Goal: Find specific page/section: Find specific page/section

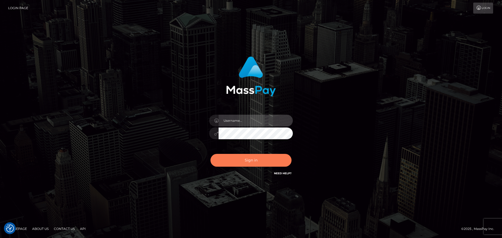
type input "Yassine Slimene"
click at [241, 165] on button "Sign in" at bounding box center [250, 160] width 81 height 13
type input "[PERSON_NAME]"
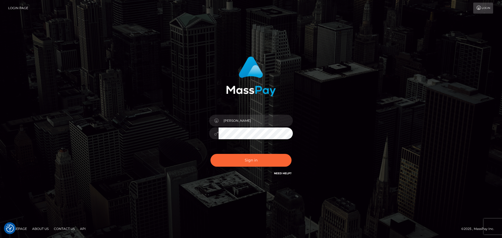
click at [232, 151] on div "Sign in Need Help?" at bounding box center [250, 162] width 91 height 23
click at [234, 165] on button "Sign in" at bounding box center [250, 160] width 81 height 13
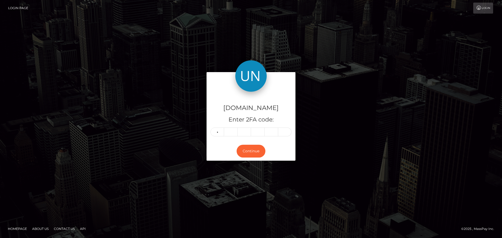
type input "5"
type input "4"
type input "2"
type input "9"
type input "8"
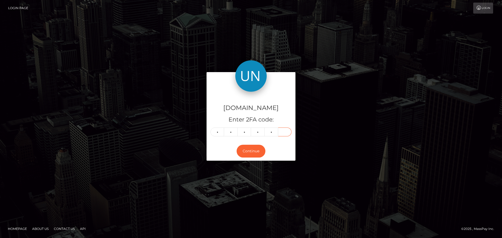
type input "9"
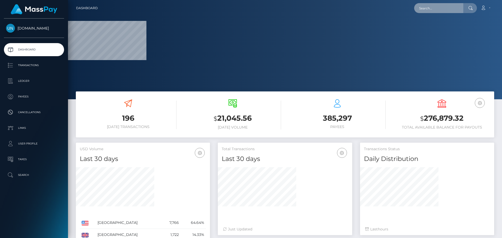
click at [437, 5] on input "text" at bounding box center [438, 8] width 49 height 10
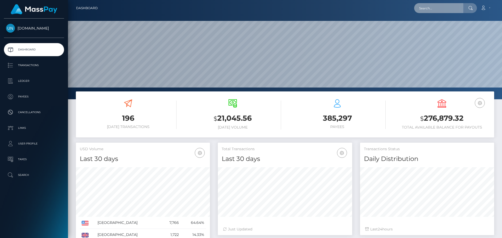
scroll to position [93, 134]
paste input "natyreyes3921@gmail.com"
type input "natyreyes3921@gmail.com"
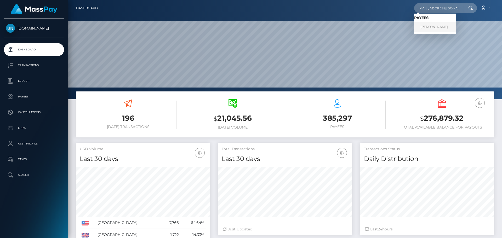
click at [432, 24] on link "NATALY MARTES-REYES" at bounding box center [435, 27] width 42 height 10
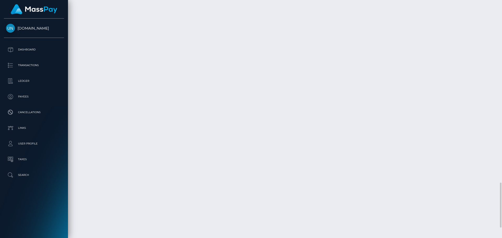
scroll to position [1021, 0]
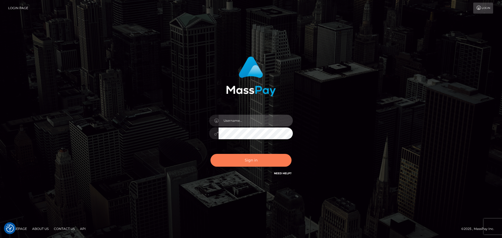
type input "[PERSON_NAME]"
click at [242, 165] on button "Sign in" at bounding box center [250, 160] width 81 height 13
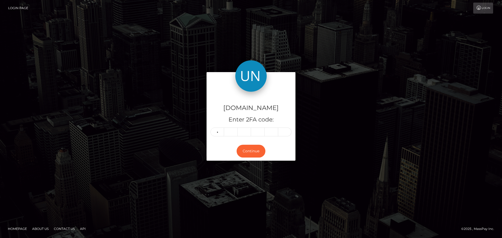
type input "7"
type input "8"
type input "7"
type input "2"
type input "7"
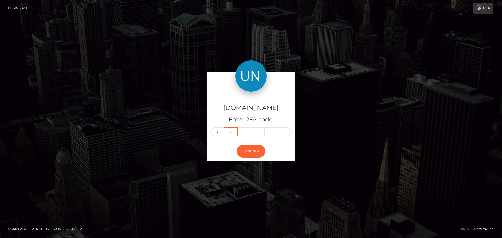
type input "8"
type input "7"
type input "1"
type input "0"
type input "4"
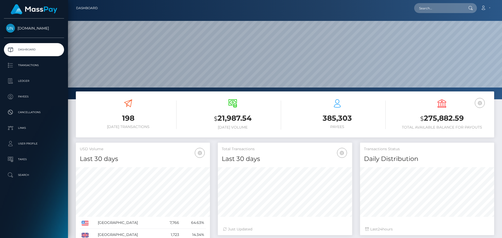
scroll to position [93, 134]
click at [429, 1] on nav "Dashboard Loading... Loading... Account Edit Profile" at bounding box center [285, 8] width 434 height 16
click at [433, 15] on nav "Dashboard Loading... Loading... Account Edit Profile" at bounding box center [285, 8] width 434 height 16
paste input "[EMAIL_ADDRESS][DOMAIN_NAME]"
click at [434, 11] on input "gabbyh3rnandez@gmail.com" at bounding box center [438, 8] width 49 height 10
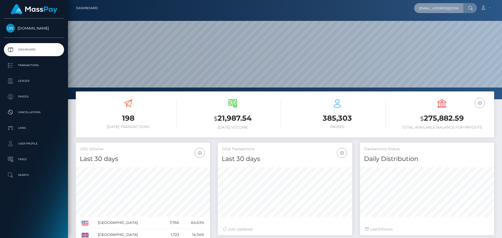
scroll to position [0, 8]
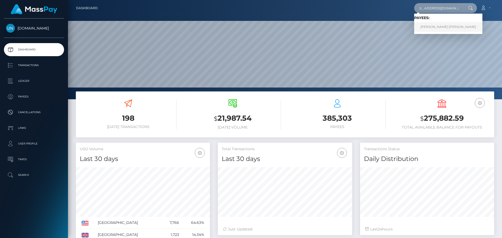
type input "gabbyh3rnandez@gmail.com"
click at [428, 24] on link "BRYAN ONEILL MONTES RIVERA" at bounding box center [448, 27] width 68 height 10
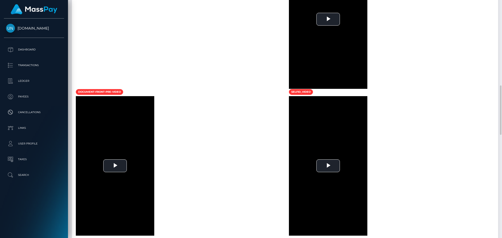
scroll to position [261159, 261087]
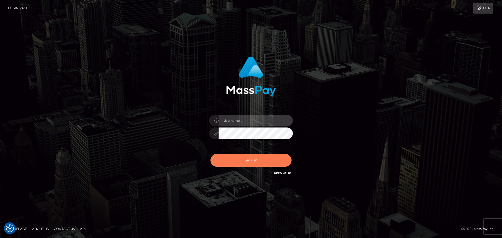
type input "[PERSON_NAME]"
click at [261, 159] on button "Sign in" at bounding box center [250, 160] width 81 height 13
type input "[PERSON_NAME]"
click at [259, 159] on button "Sign in" at bounding box center [250, 160] width 81 height 13
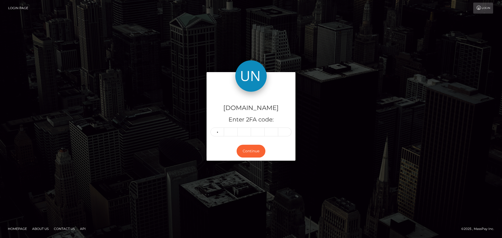
type input "7"
type input "1"
type input "6"
type input "7"
type input "9"
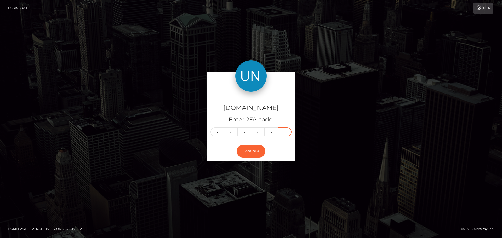
type input "3"
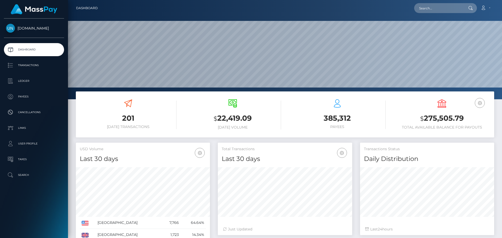
scroll to position [93, 134]
type input "[EMAIL_ADDRESS][DOMAIN_NAME]"
click at [432, 24] on link "TAYSHA CANDELARIO GONZALEZ" at bounding box center [435, 27] width 42 height 10
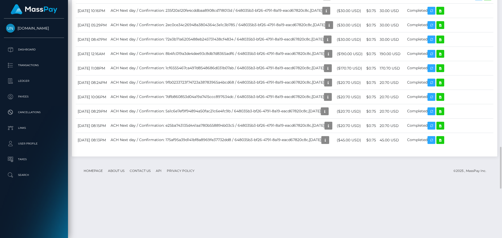
scroll to position [993, 0]
